Goal: Obtain resource: Download file/media

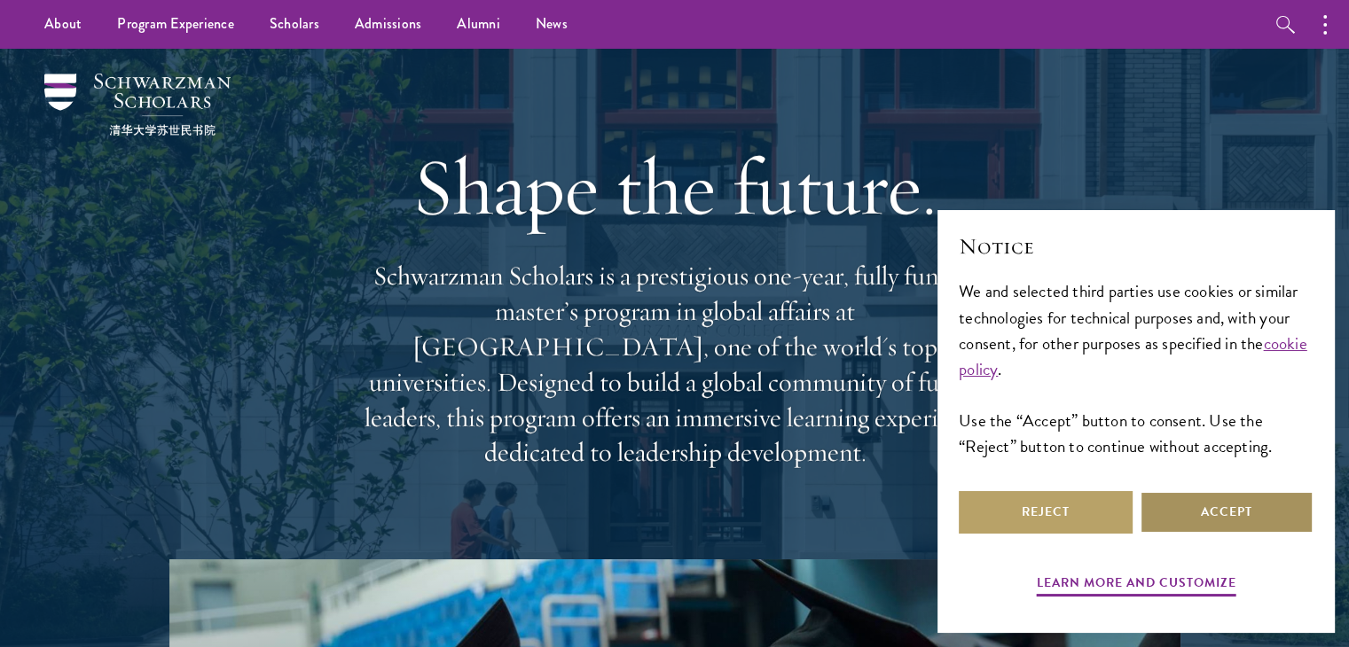
click at [1206, 524] on button "Accept" at bounding box center [1226, 512] width 174 height 43
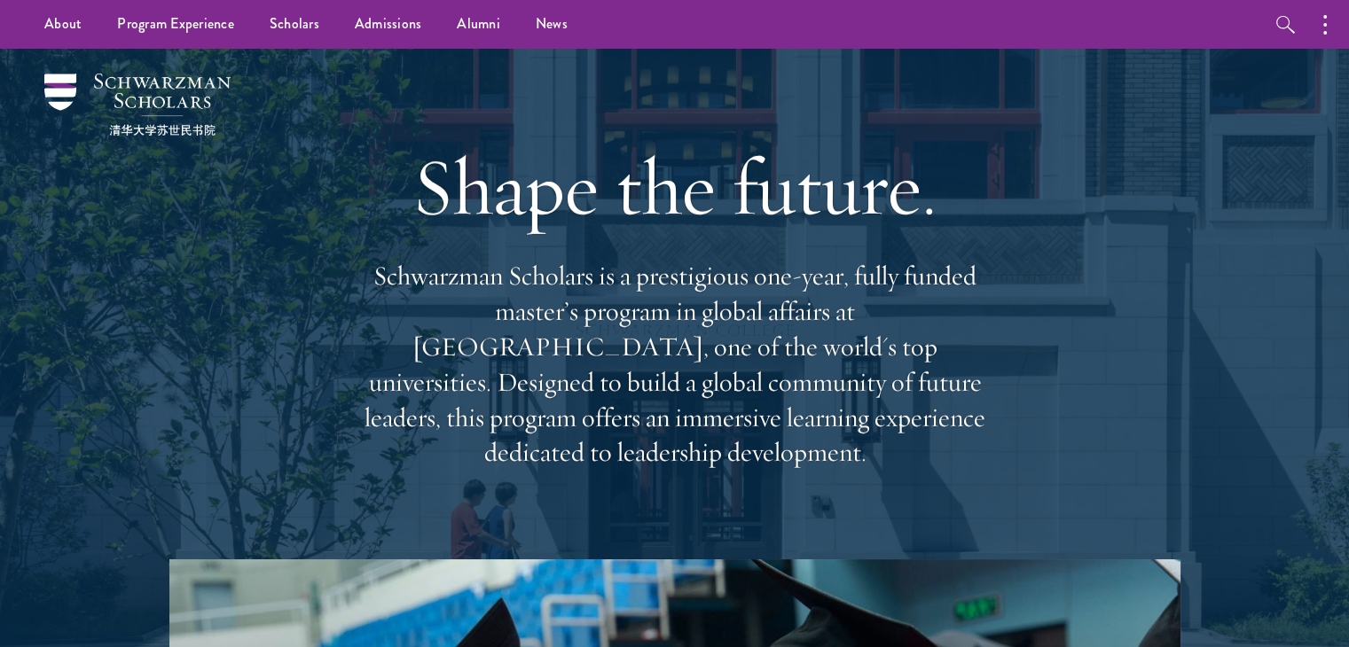
click at [68, 341] on div at bounding box center [674, 357] width 1349 height 617
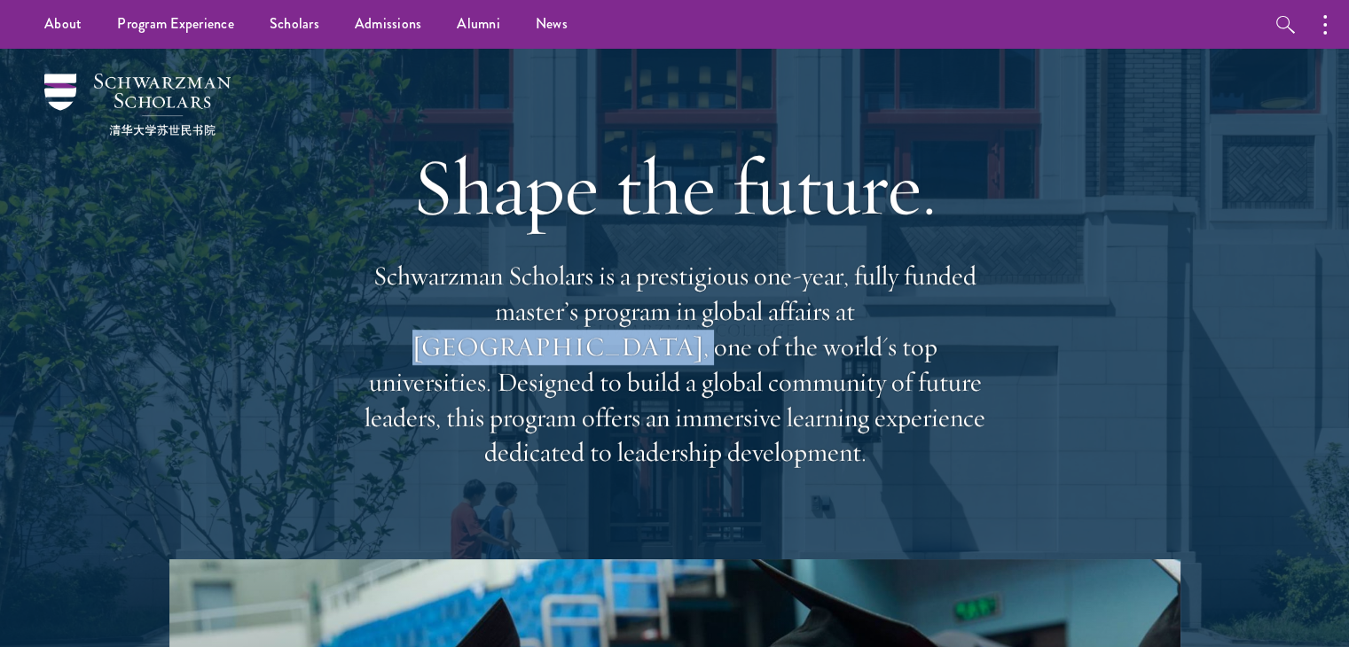
drag, startPoint x: 736, startPoint y: 318, endPoint x: 936, endPoint y: 313, distance: 200.5
click at [936, 313] on p "Schwarzman Scholars is a prestigious one-year, fully funded master’s program in…" at bounding box center [675, 365] width 638 height 212
copy p "[GEOGRAPHIC_DATA]"
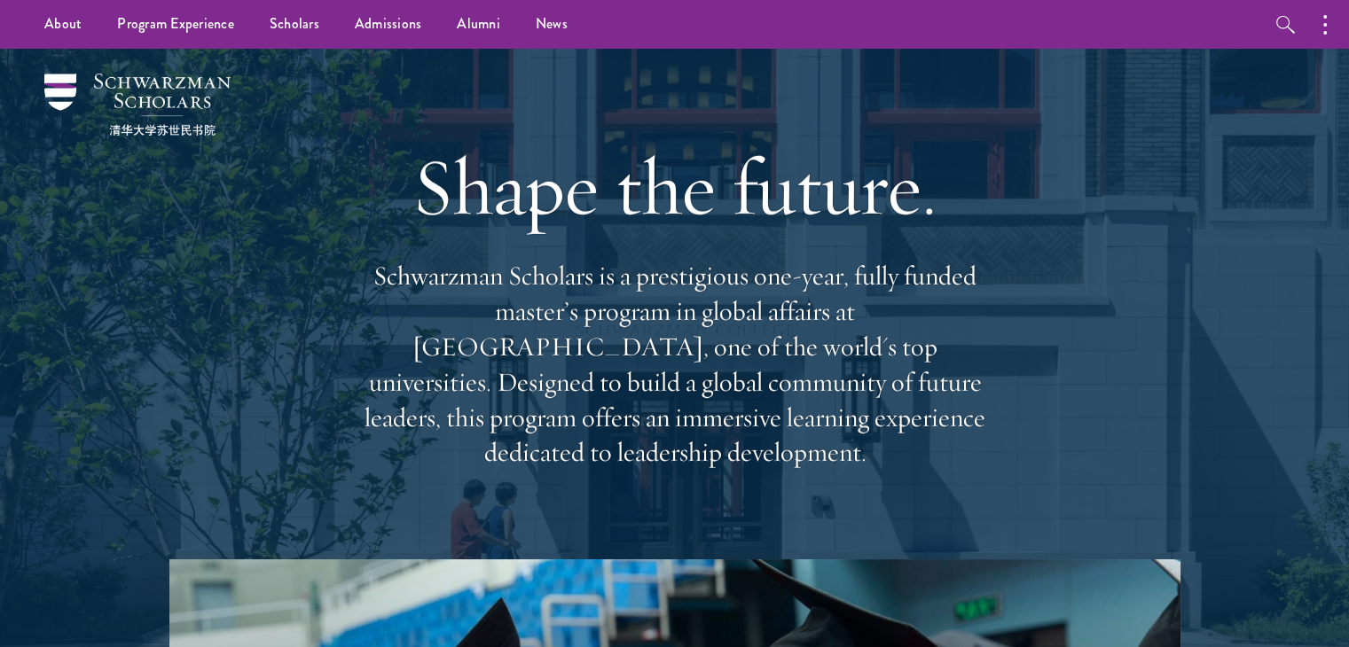
click at [613, 424] on p "Schwarzman Scholars is a prestigious one-year, fully funded master’s program in…" at bounding box center [675, 365] width 638 height 212
click at [134, 321] on div "Shape the future. Schwarzman Scholars is a prestigious one-year, fully funded m…" at bounding box center [674, 304] width 1171 height 511
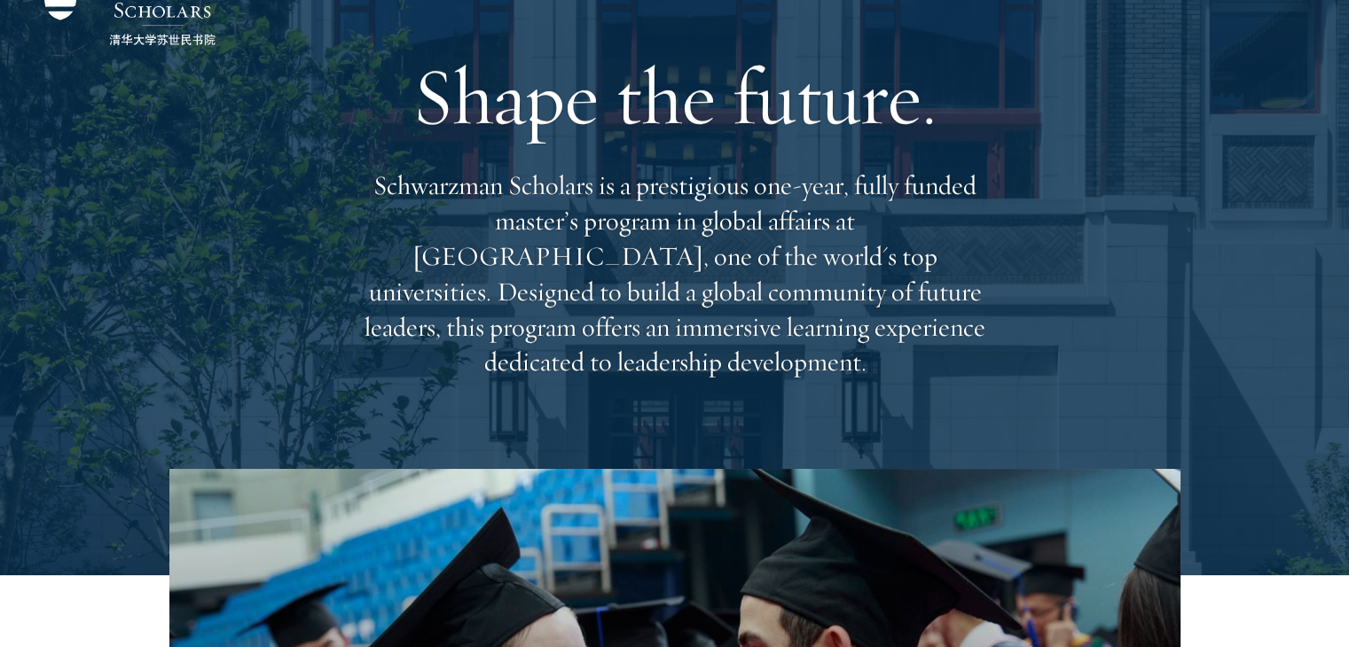
scroll to position [91, 0]
click at [134, 321] on div "Shape the future. Schwarzman Scholars is a prestigious one-year, fully funded m…" at bounding box center [674, 212] width 1171 height 511
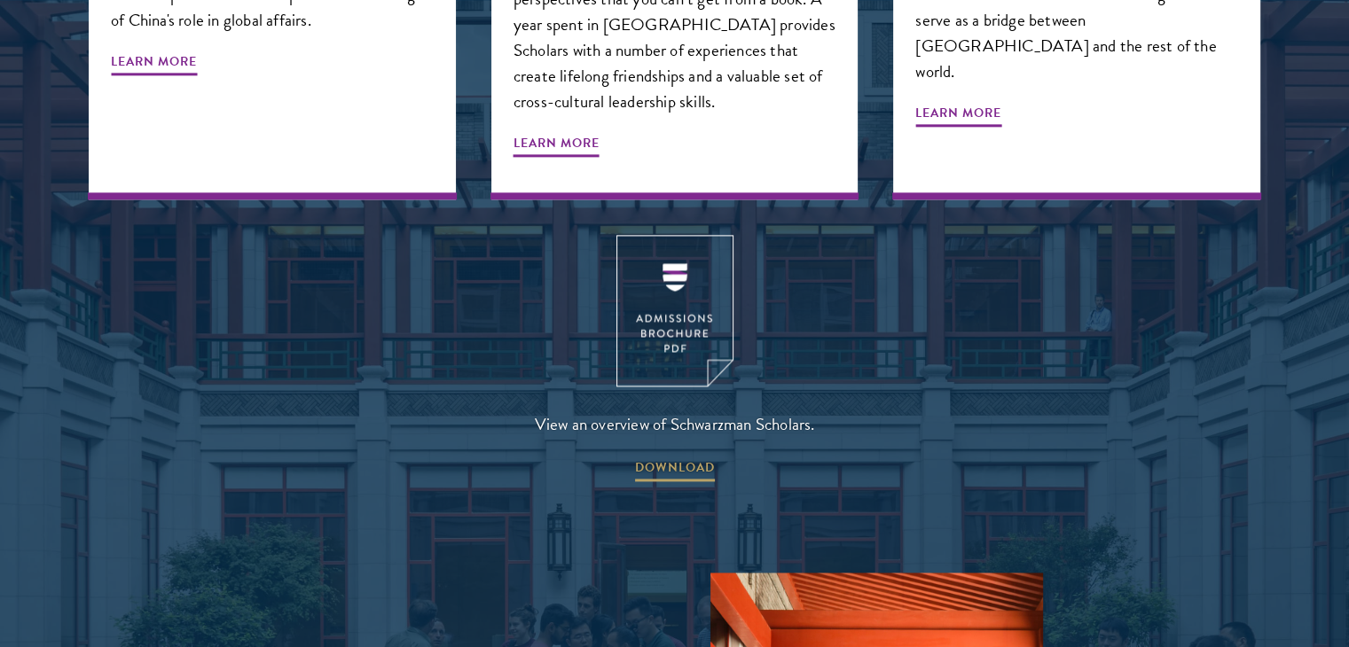
scroll to position [2408, 0]
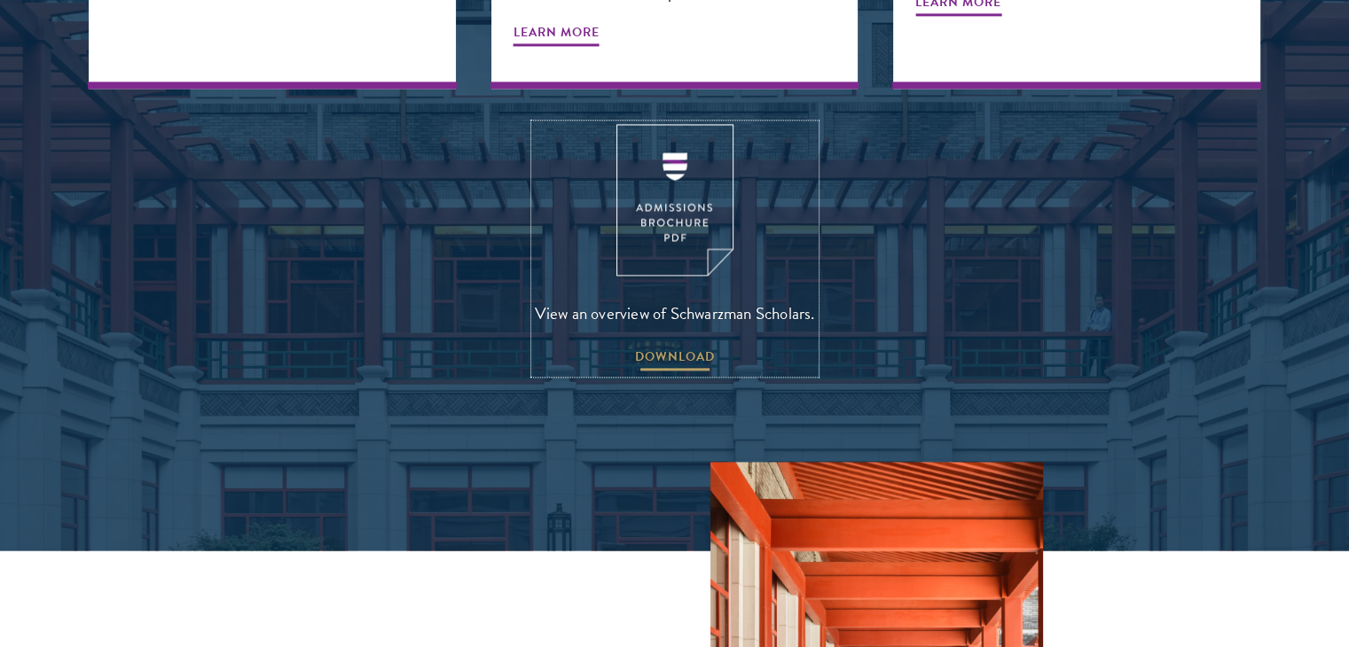
click at [663, 346] on span "DOWNLOAD" at bounding box center [675, 359] width 80 height 27
click at [975, 264] on div "View an overview of Schwarzman Scholars. DOWNLOAD" at bounding box center [674, 248] width 1171 height 249
